Goal: Task Accomplishment & Management: Use online tool/utility

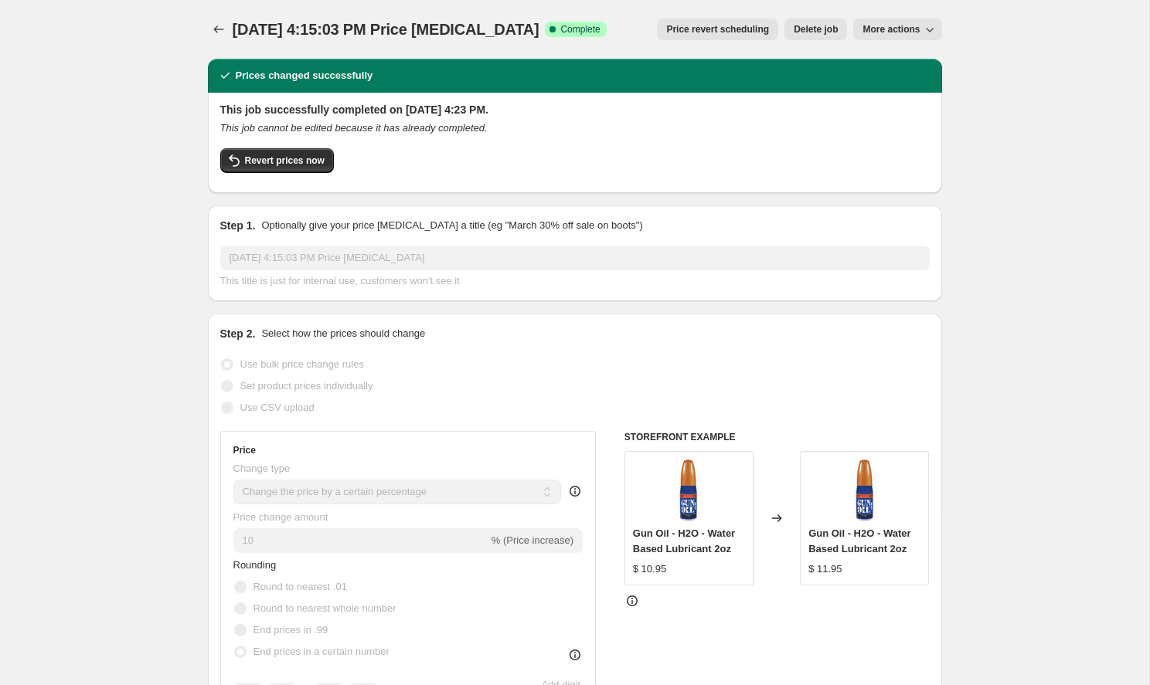
select select "percentage"
select select "product_type"
select select "collection"
select select "product_type"
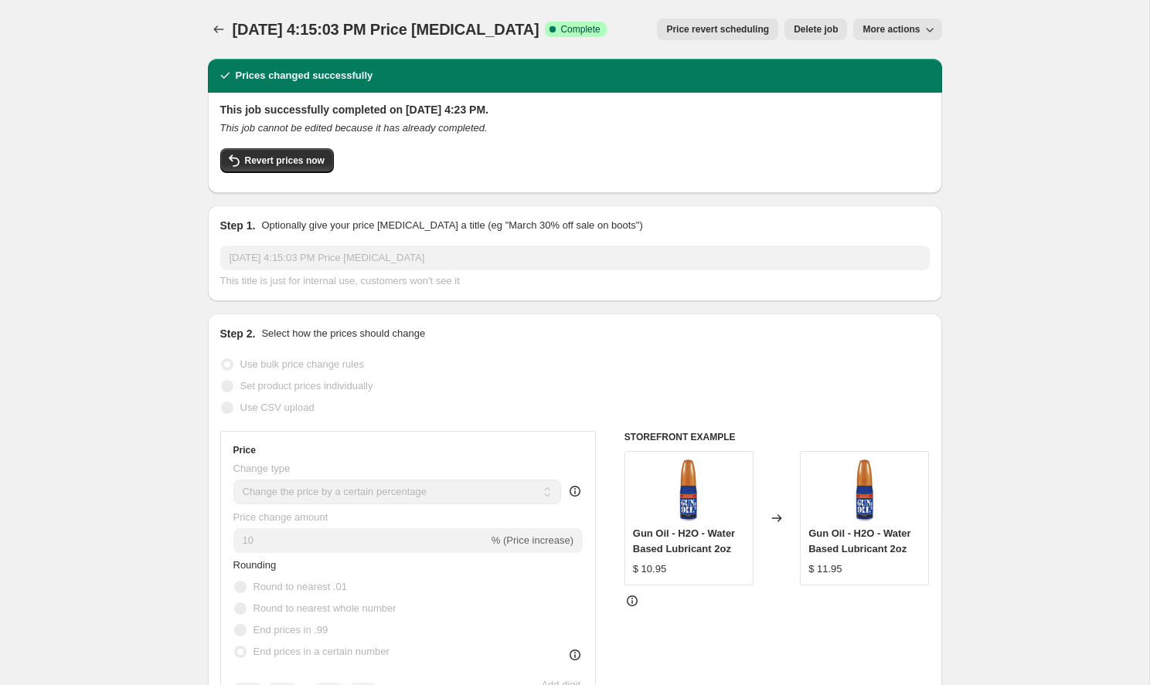
select select "product_type"
click at [251, 162] on span "Revert prices now" at bounding box center [285, 161] width 80 height 12
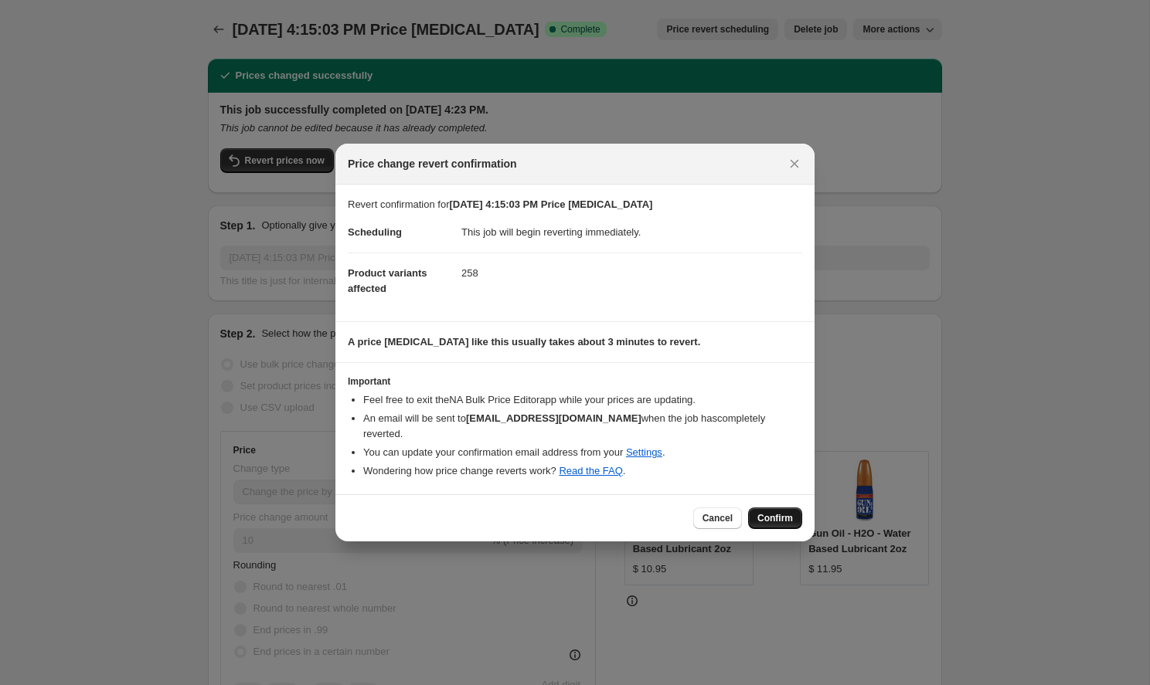
click at [770, 512] on span "Confirm" at bounding box center [775, 518] width 36 height 12
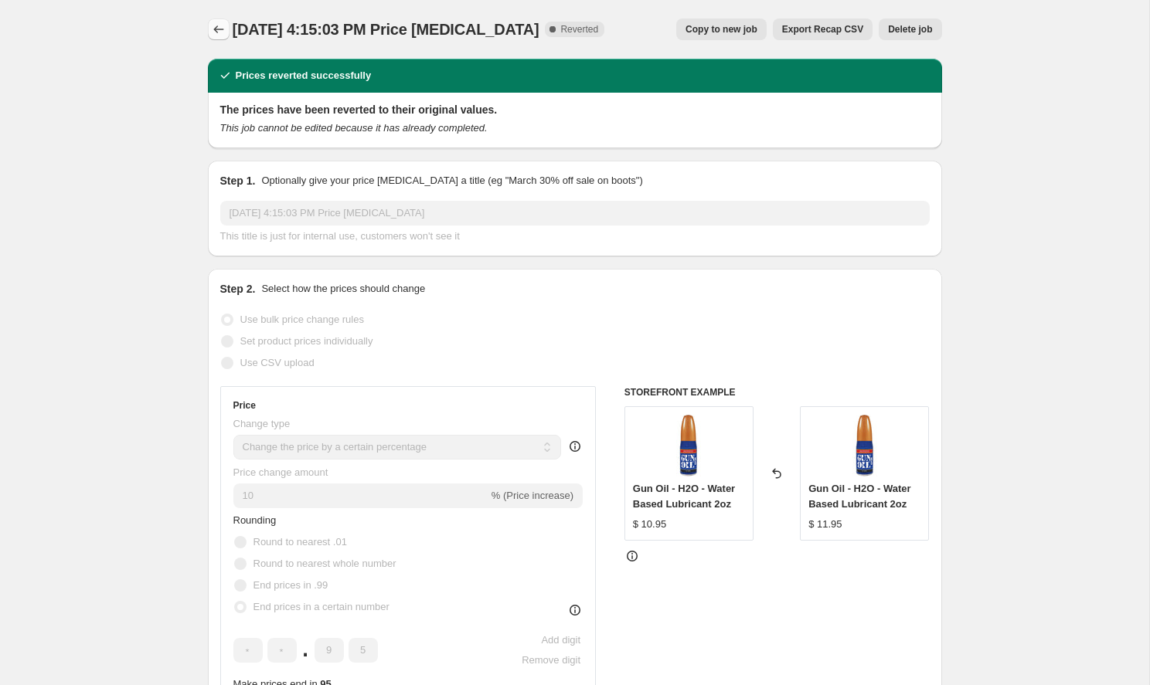
click at [217, 28] on icon "Price change jobs" at bounding box center [218, 29] width 15 height 15
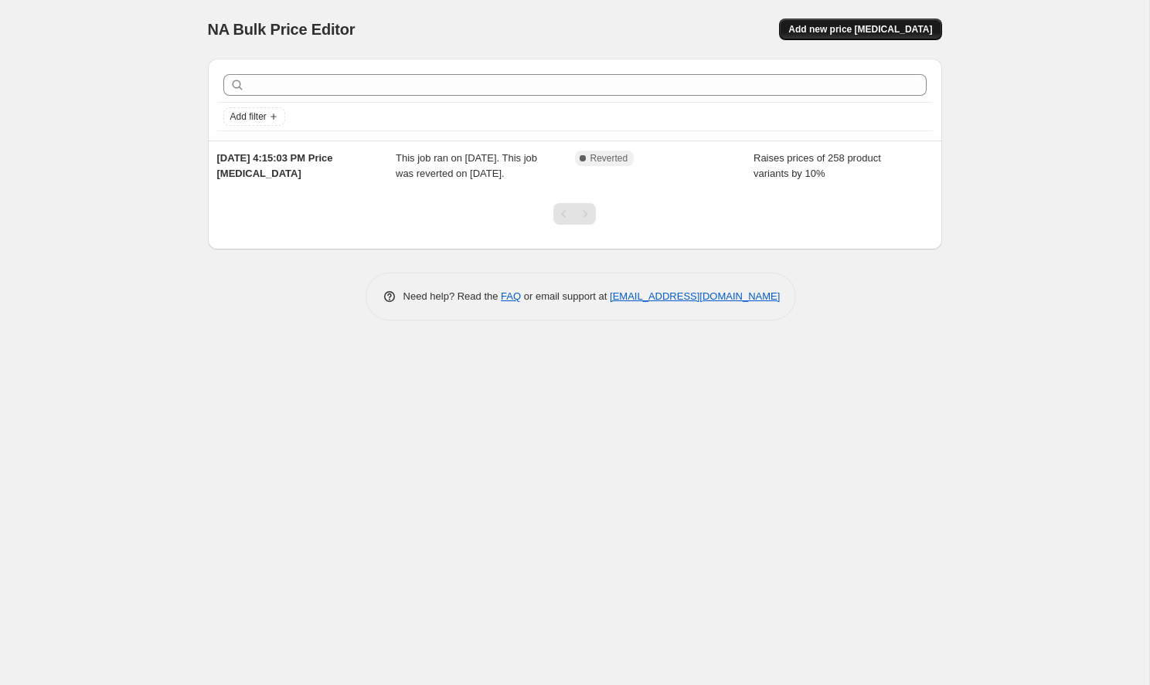
click at [888, 32] on span "Add new price [MEDICAL_DATA]" at bounding box center [860, 29] width 144 height 12
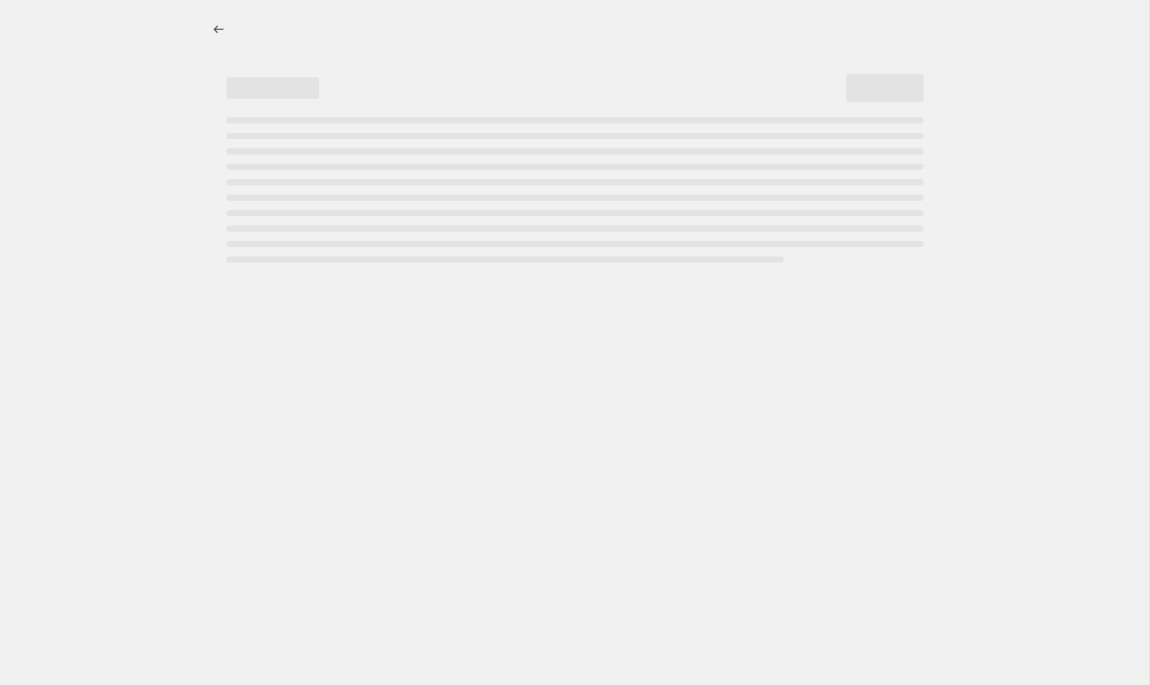
select select "percentage"
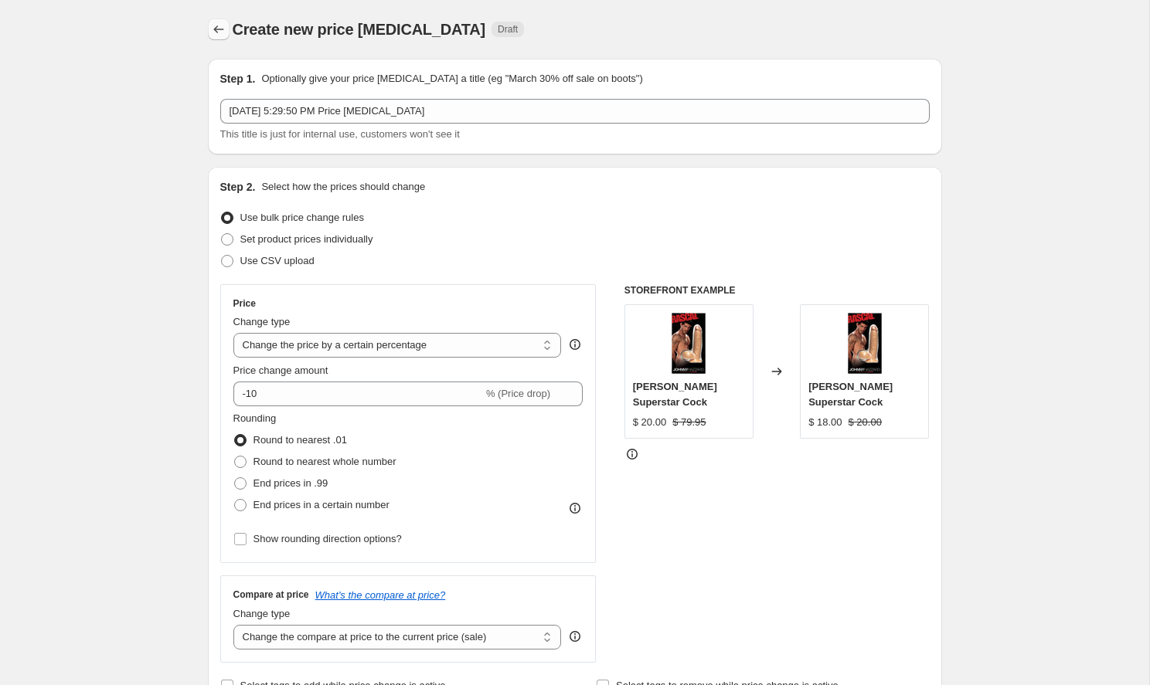
click at [219, 32] on icon "Price change jobs" at bounding box center [218, 29] width 15 height 15
